Goal: Task Accomplishment & Management: Manage account settings

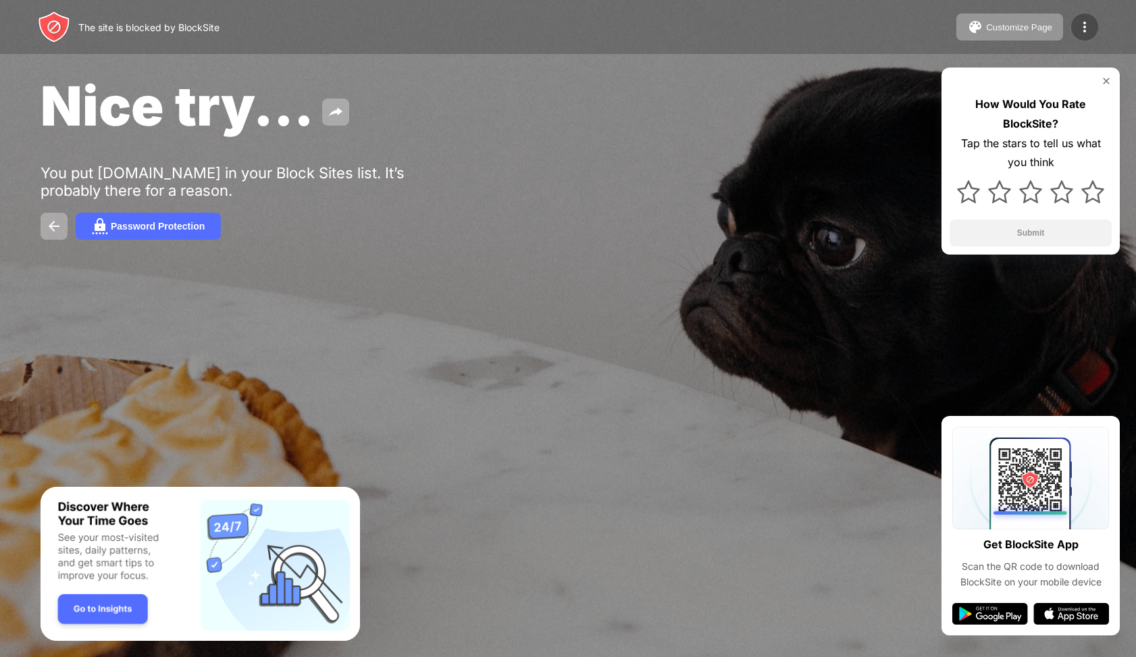
click at [1078, 36] on div at bounding box center [1084, 27] width 27 height 27
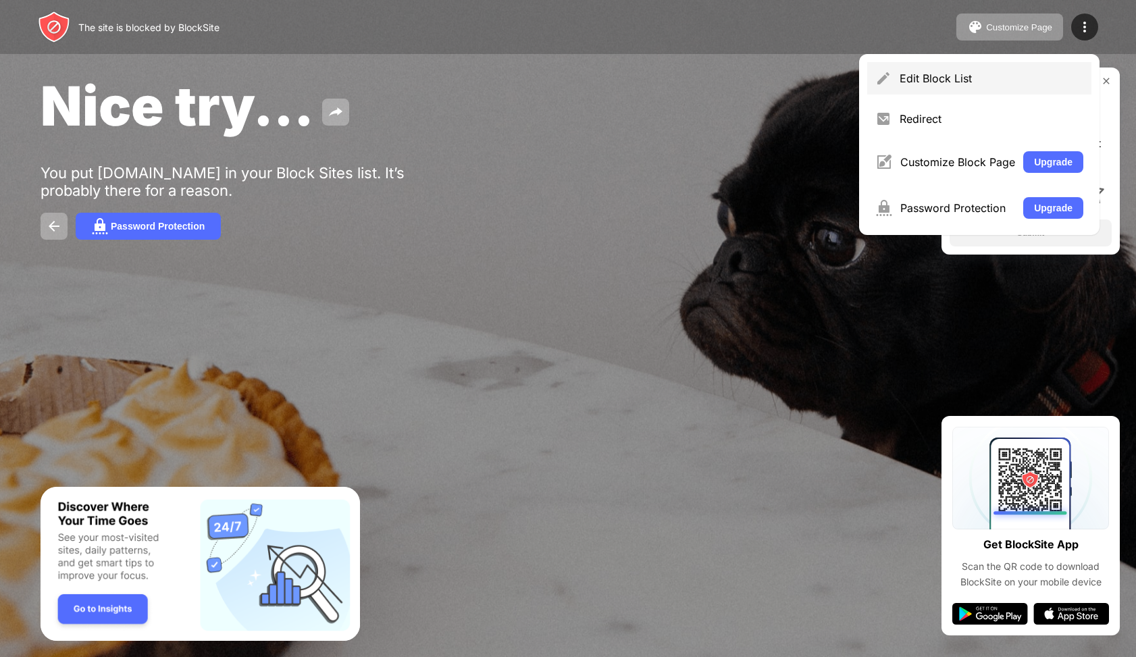
click at [1009, 80] on div "Edit Block List" at bounding box center [992, 79] width 184 height 14
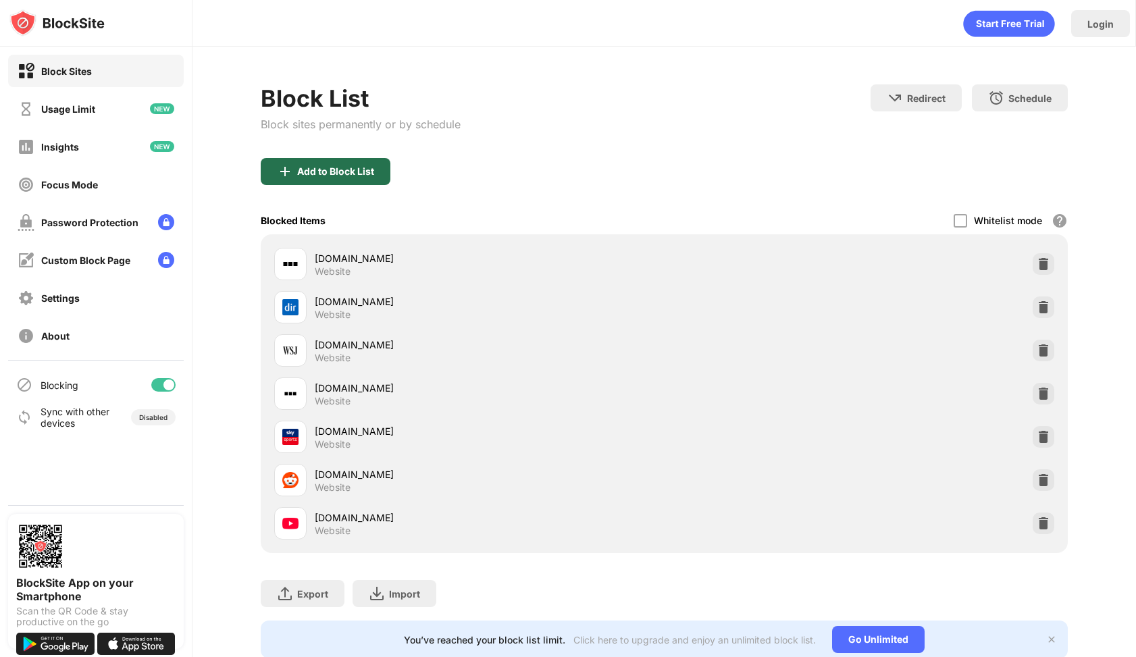
click at [331, 176] on div "Add to Block List" at bounding box center [335, 171] width 77 height 11
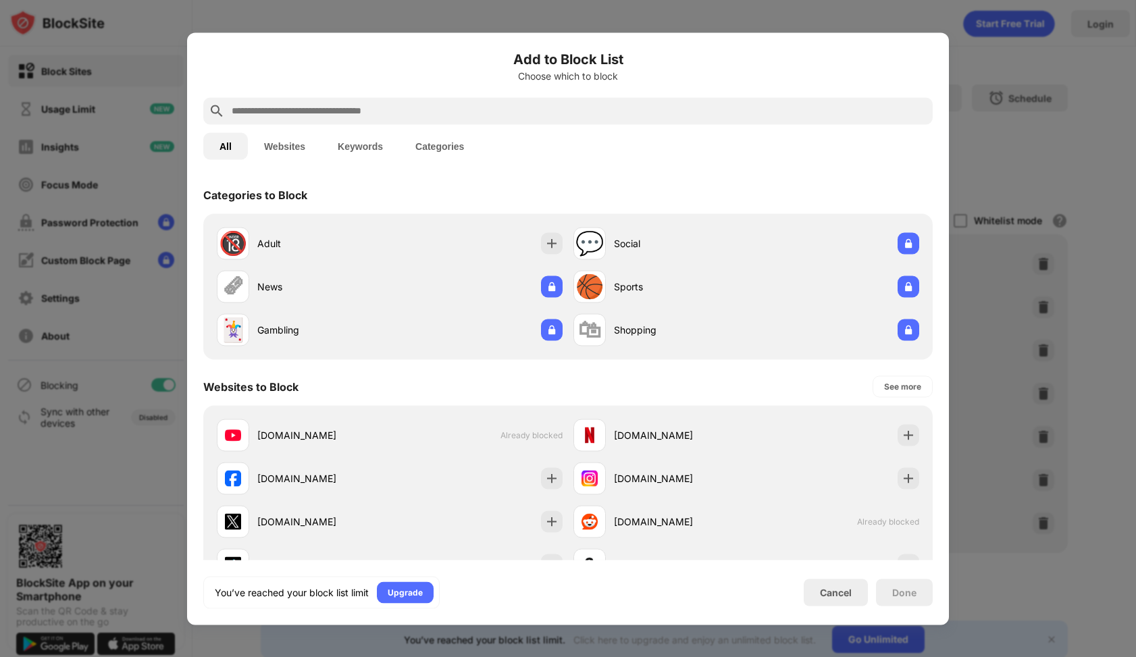
click at [1032, 151] on div at bounding box center [568, 328] width 1136 height 657
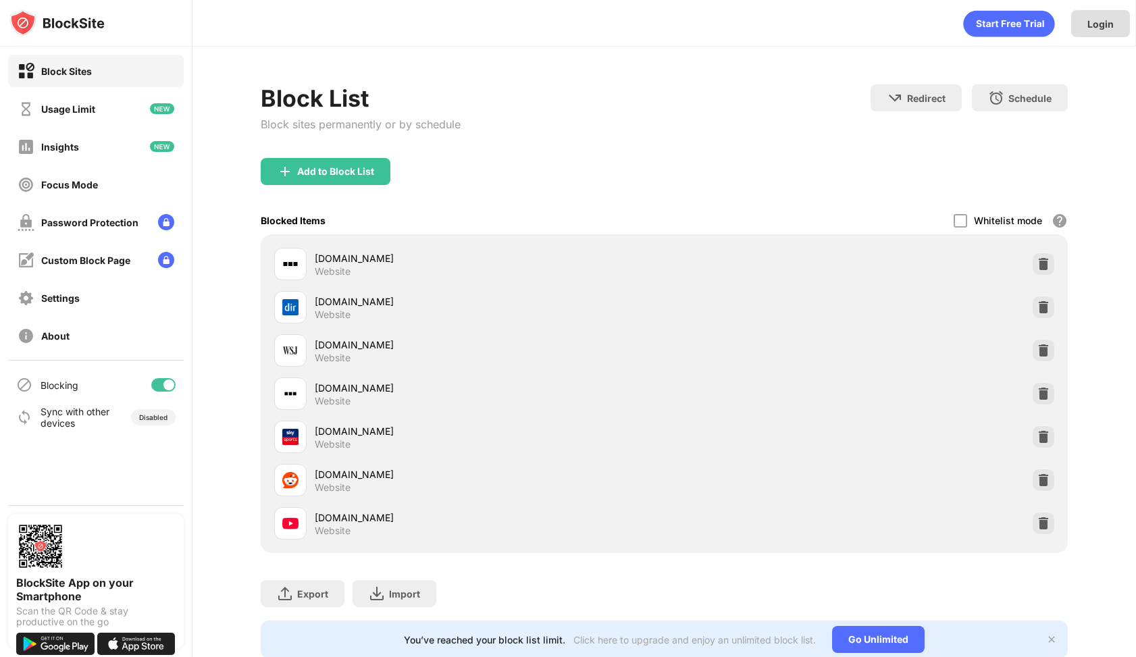
click at [1098, 20] on div "Login" at bounding box center [1101, 23] width 26 height 11
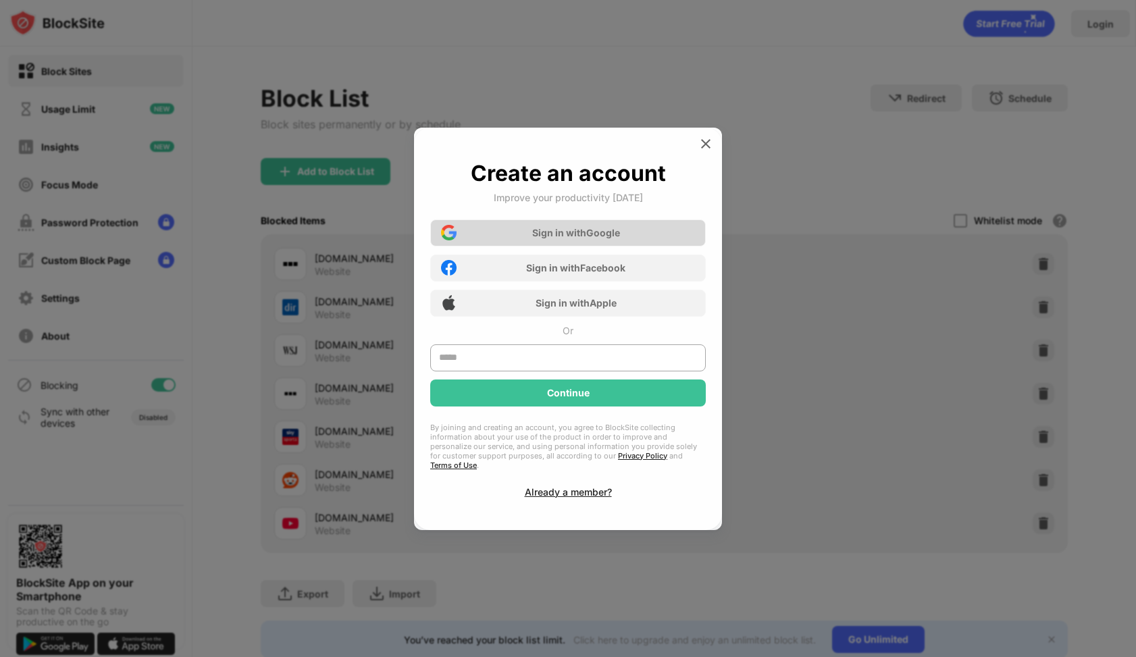
click at [592, 237] on div "Sign in with Google" at bounding box center [576, 232] width 88 height 11
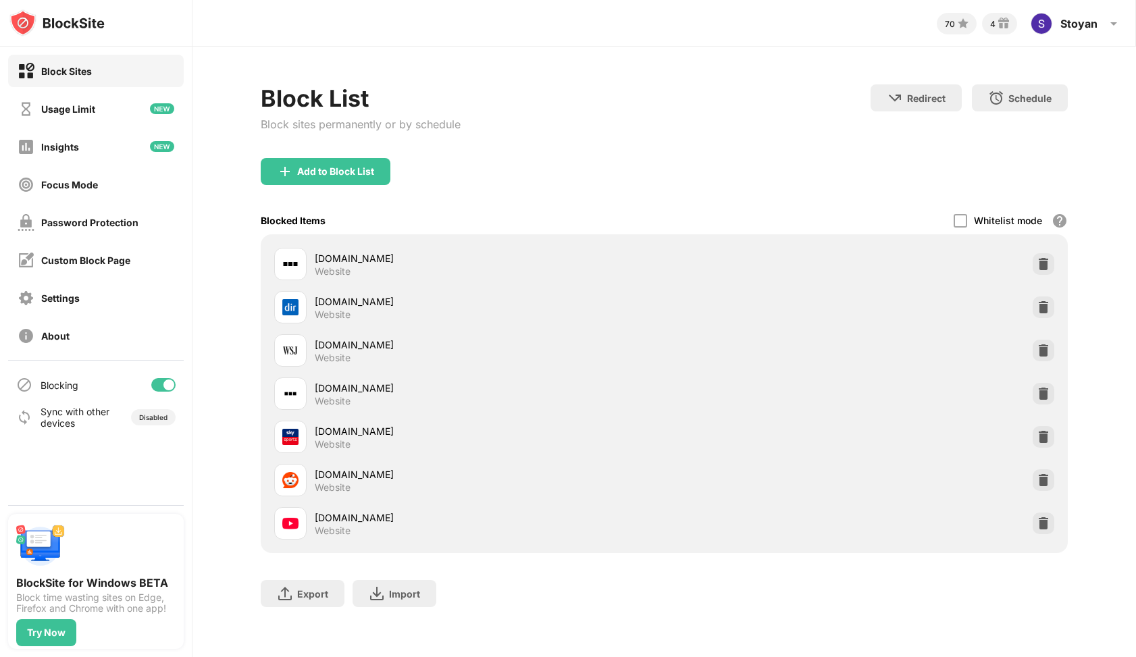
click at [326, 190] on div "Add to Block List" at bounding box center [664, 182] width 807 height 49
click at [338, 171] on div "Add to Block List" at bounding box center [335, 171] width 77 height 11
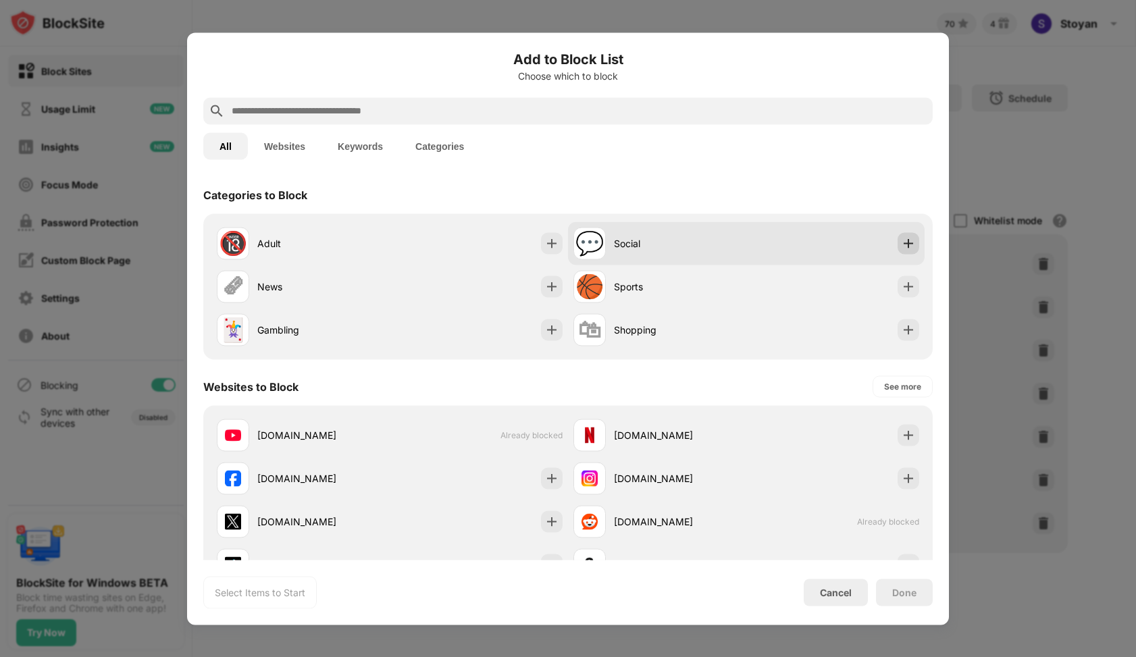
click at [911, 249] on img at bounding box center [909, 243] width 14 height 14
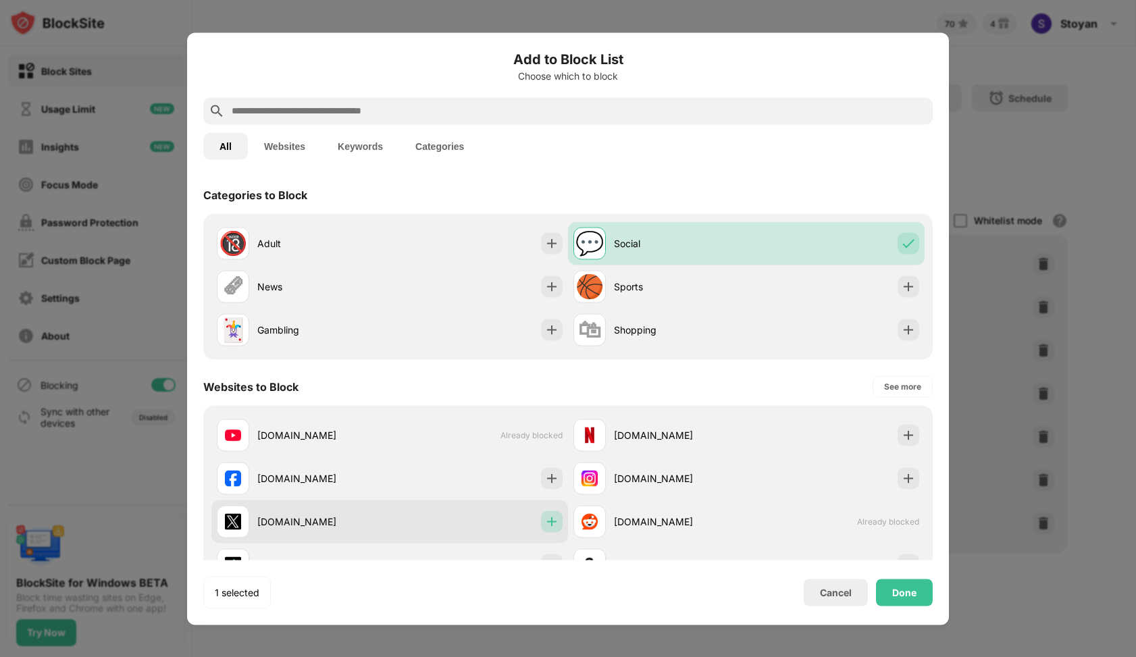
click at [552, 525] on img at bounding box center [552, 522] width 14 height 14
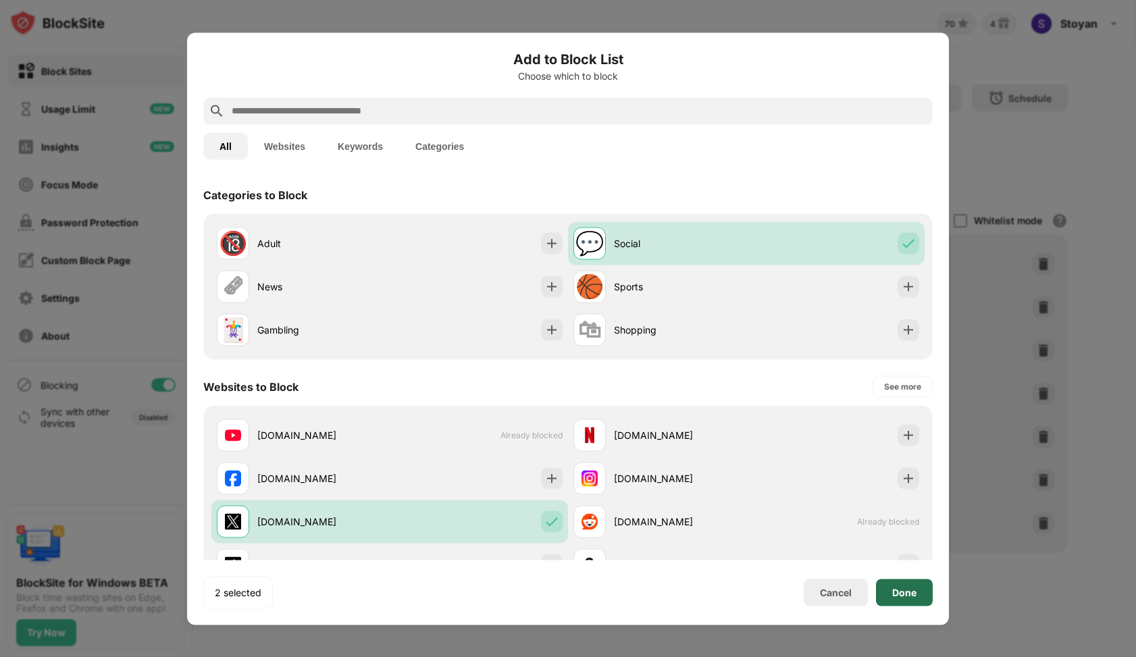
click at [921, 595] on div "Done" at bounding box center [904, 592] width 57 height 27
